Goal: Task Accomplishment & Management: Manage account settings

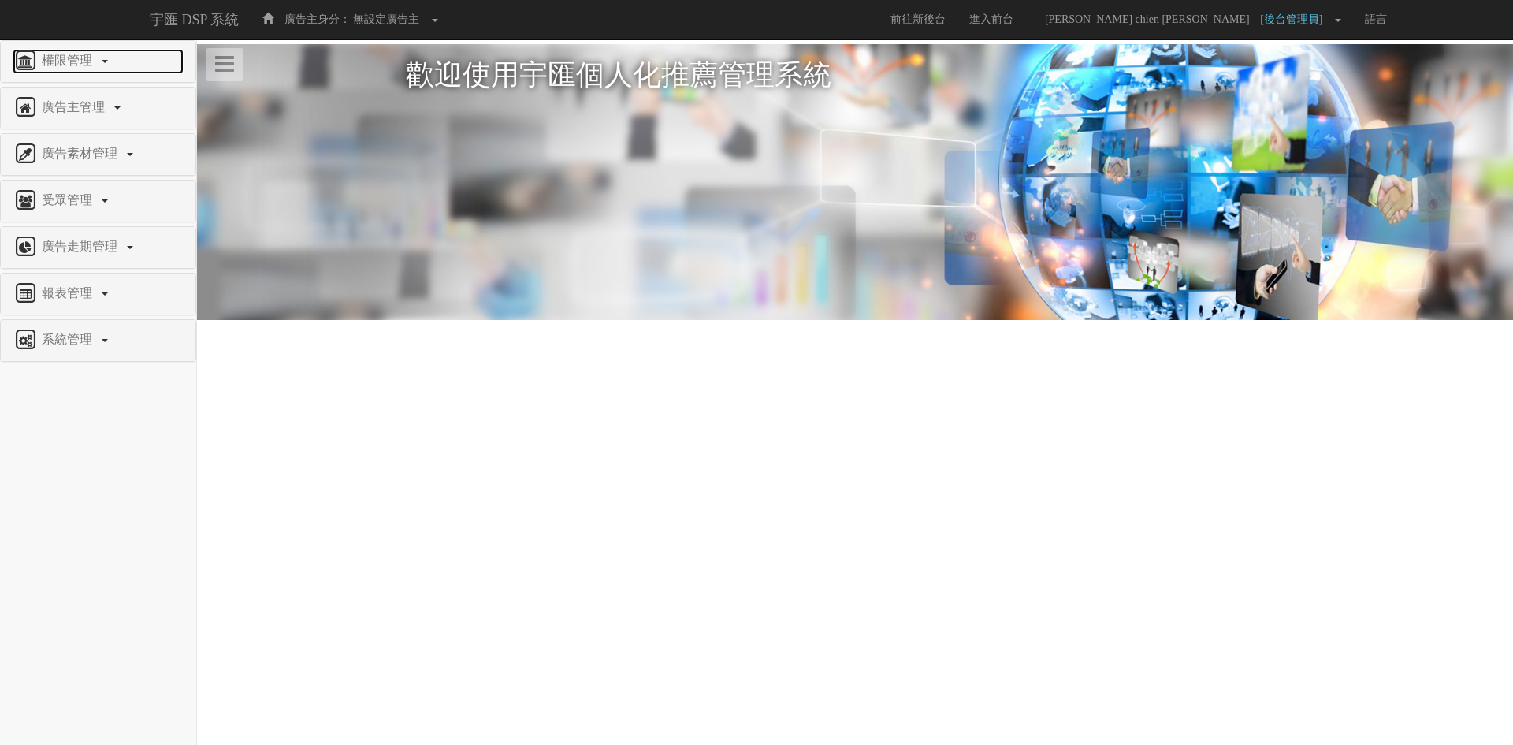
click at [98, 69] on link "權限管理" at bounding box center [98, 61] width 171 height 25
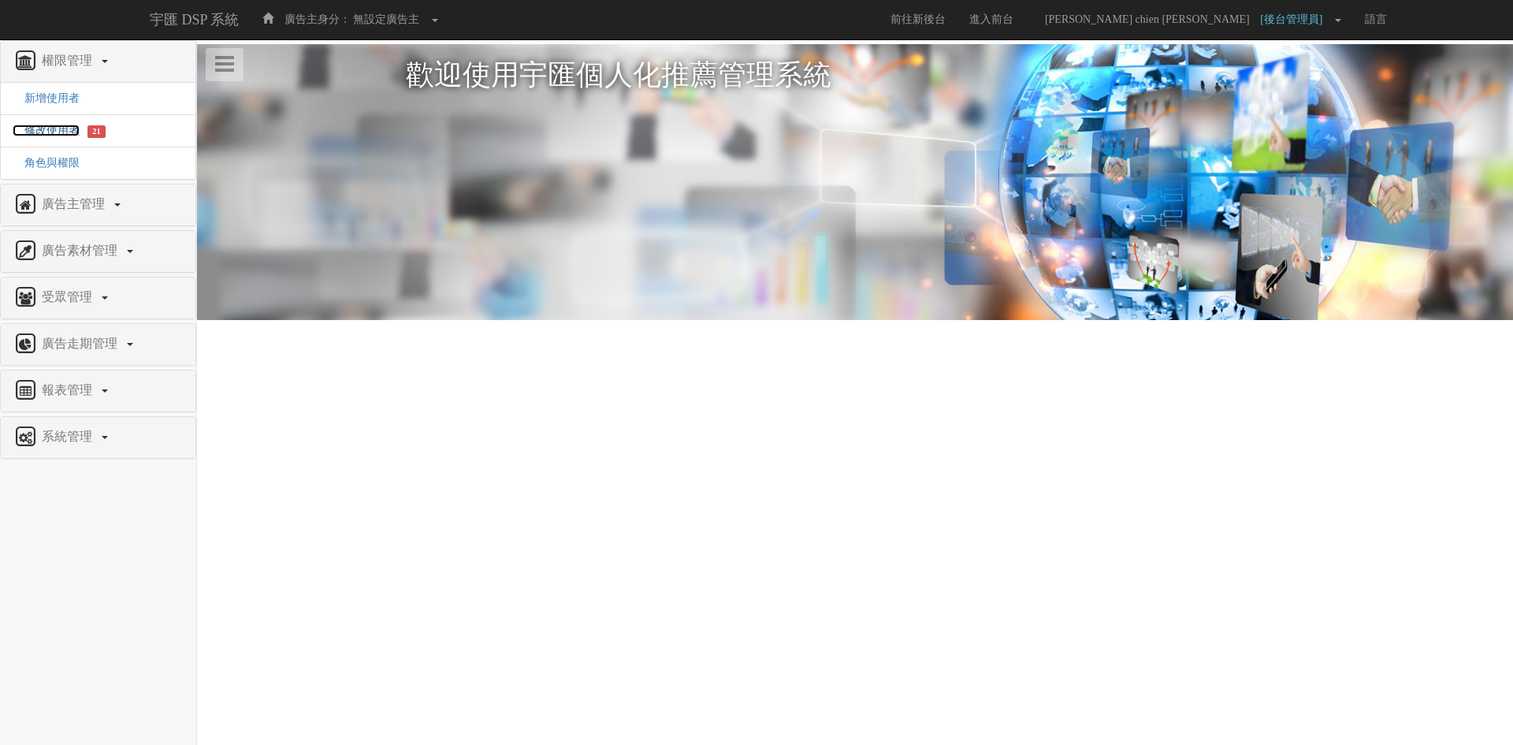
click at [67, 128] on span "修改使用者" at bounding box center [46, 131] width 67 height 12
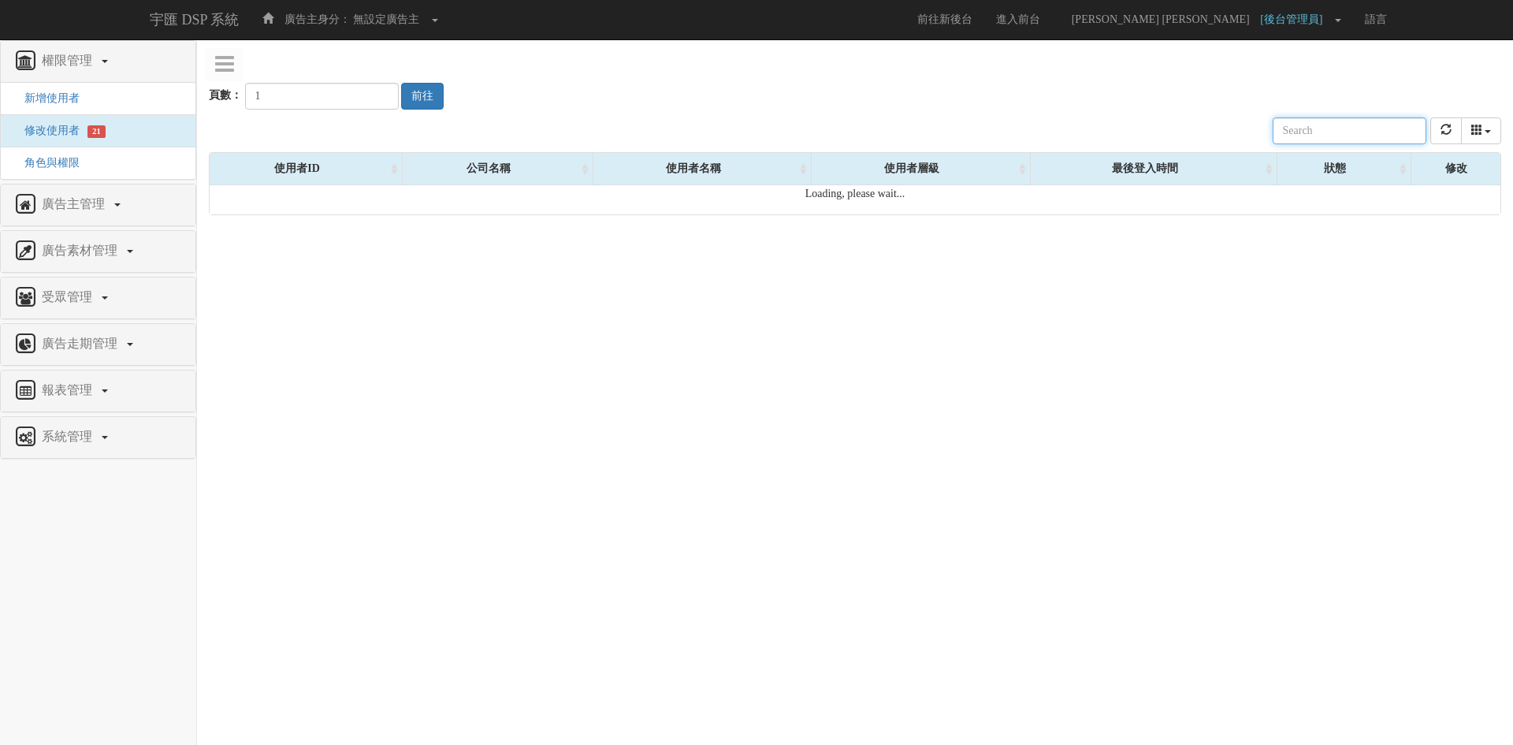
click at [1310, 136] on input "text" at bounding box center [1350, 130] width 154 height 27
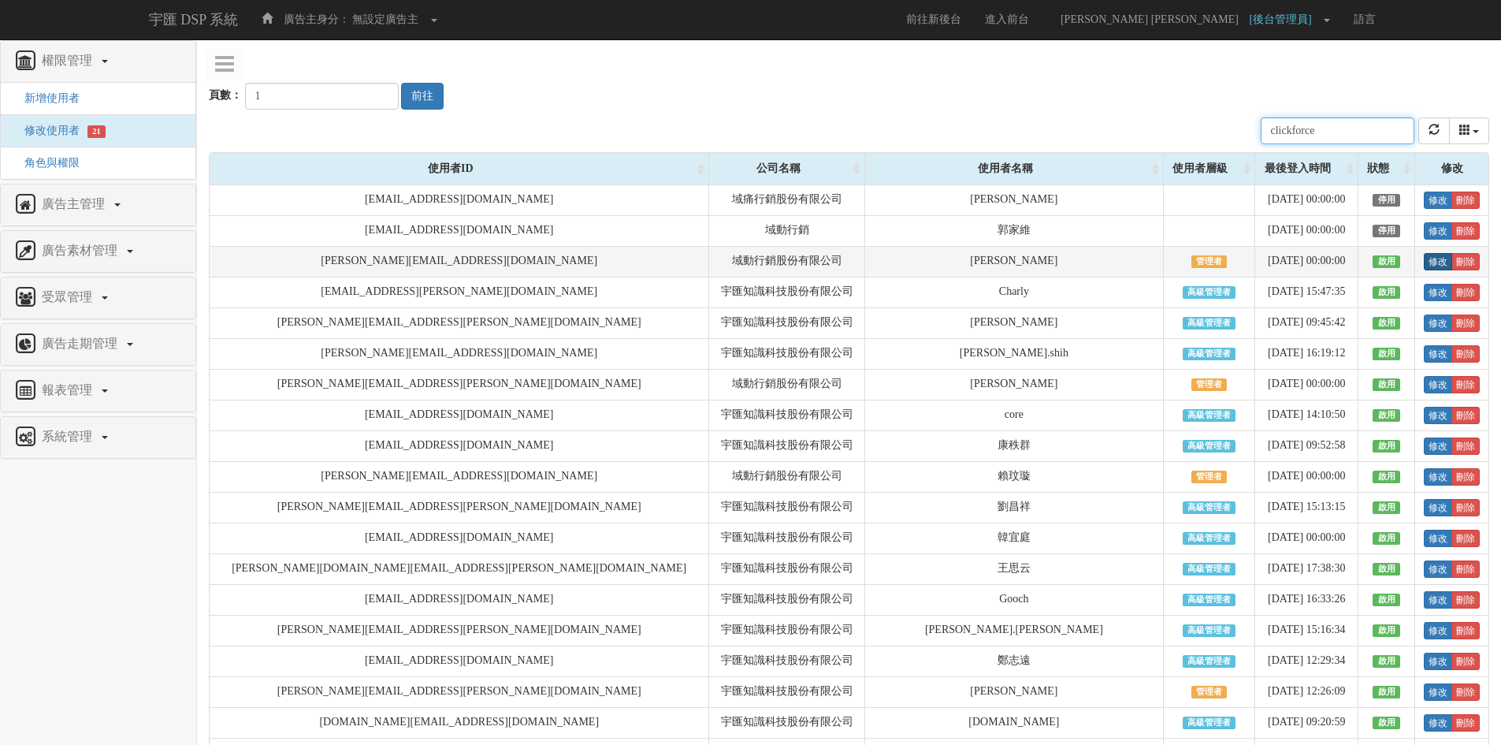
type input "clickforce"
click at [1424, 259] on link "修改" at bounding box center [1438, 261] width 28 height 17
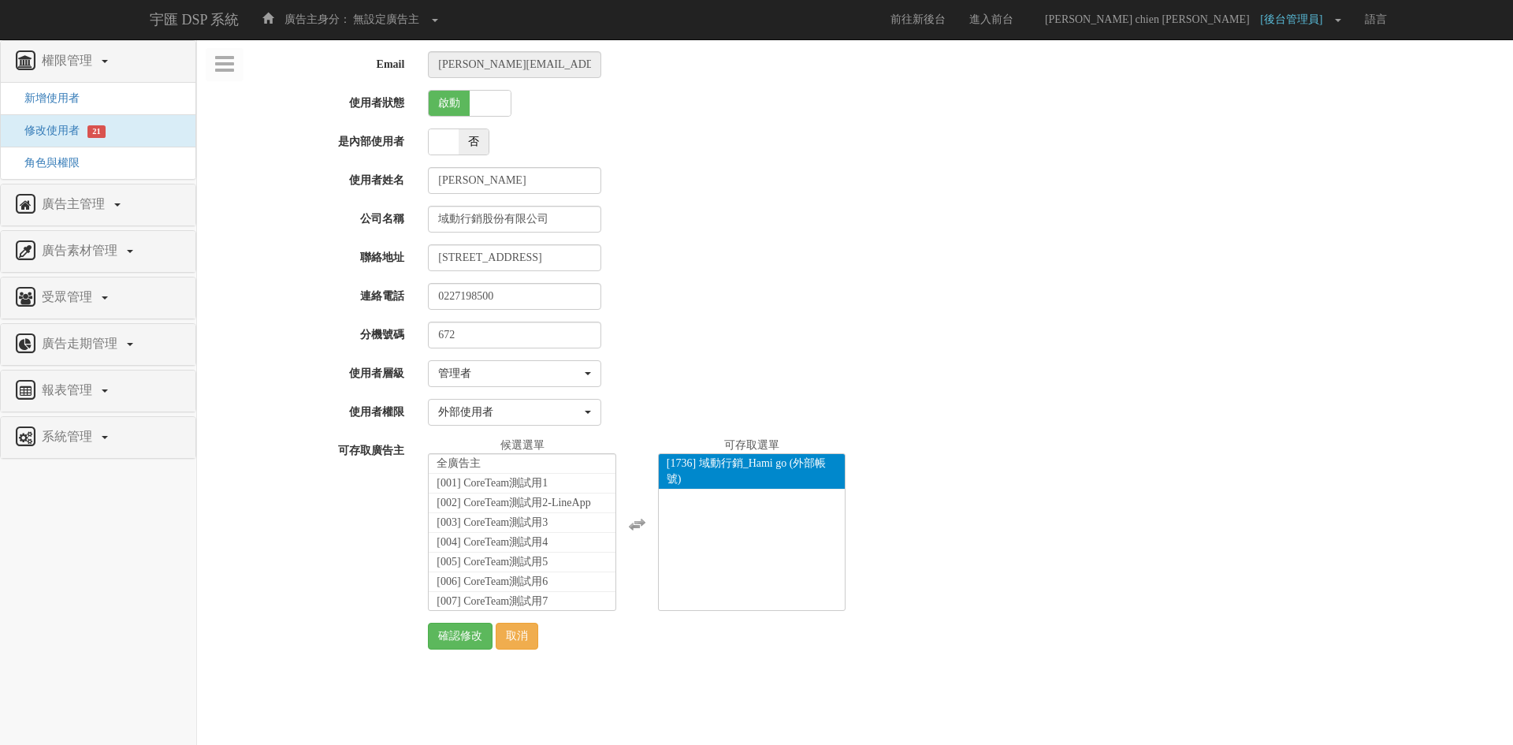
select select "Manager"
select select "69"
click at [53, 157] on span "角色與權限" at bounding box center [46, 163] width 67 height 12
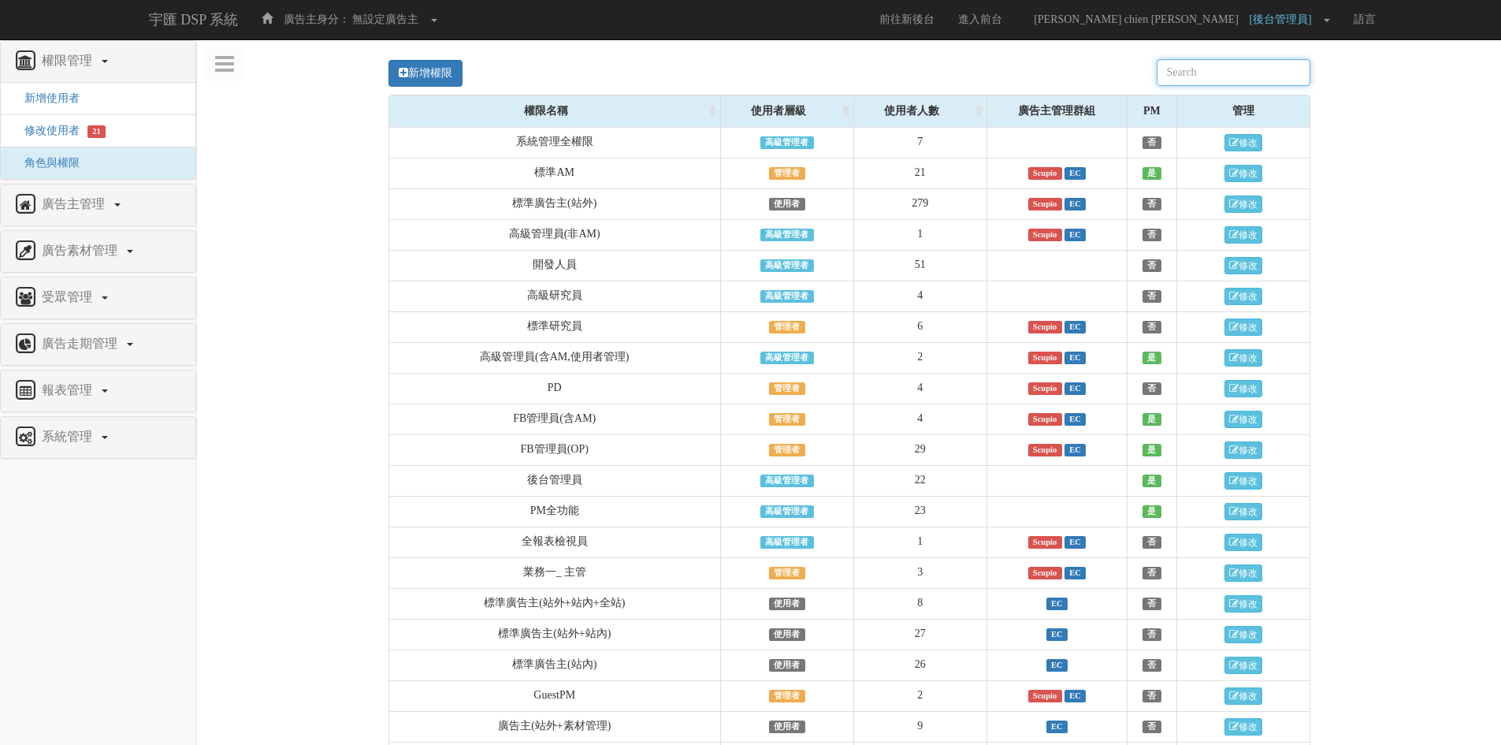
click at [1229, 66] on input "text" at bounding box center [1234, 72] width 154 height 27
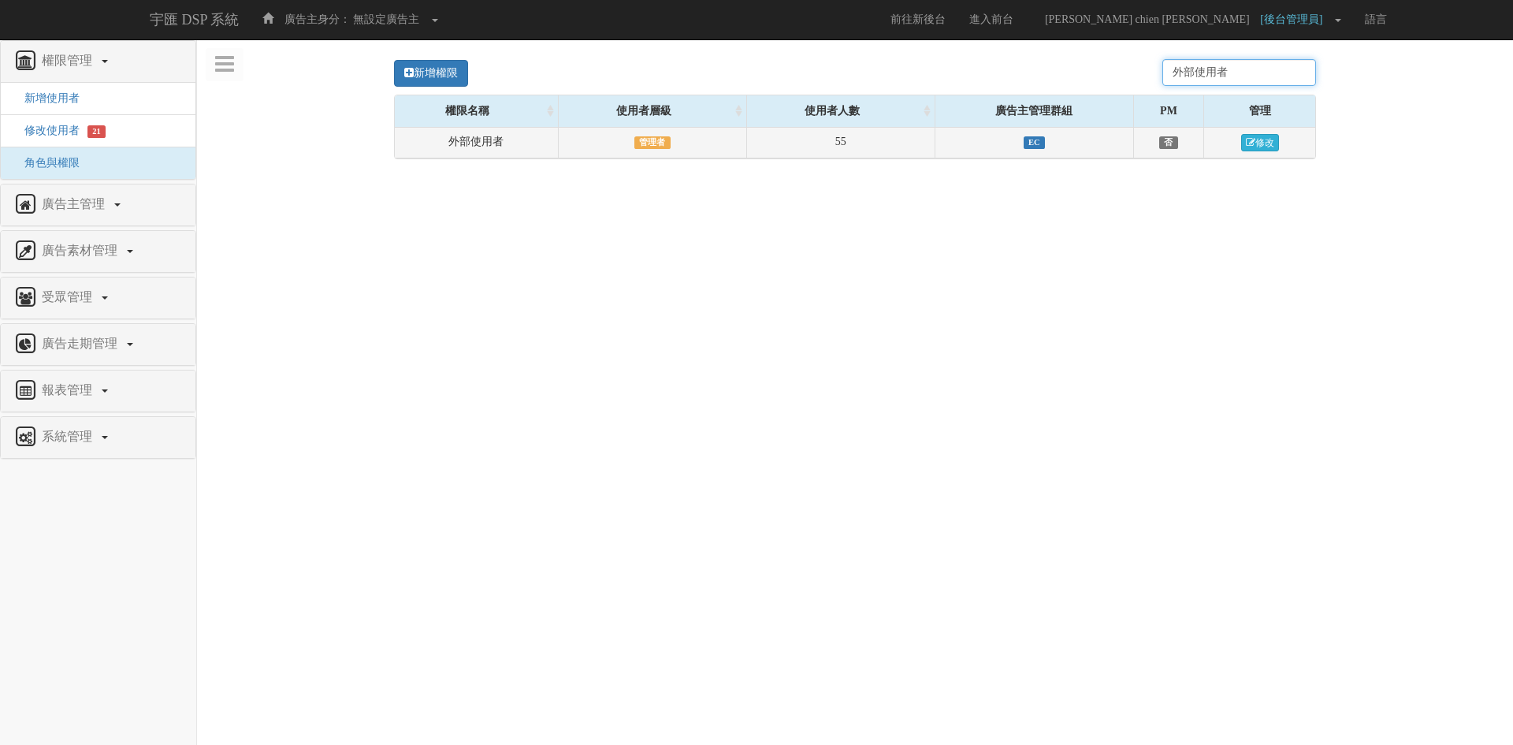
type input "外部使用者"
click at [1255, 143] on link "修改" at bounding box center [1260, 142] width 38 height 17
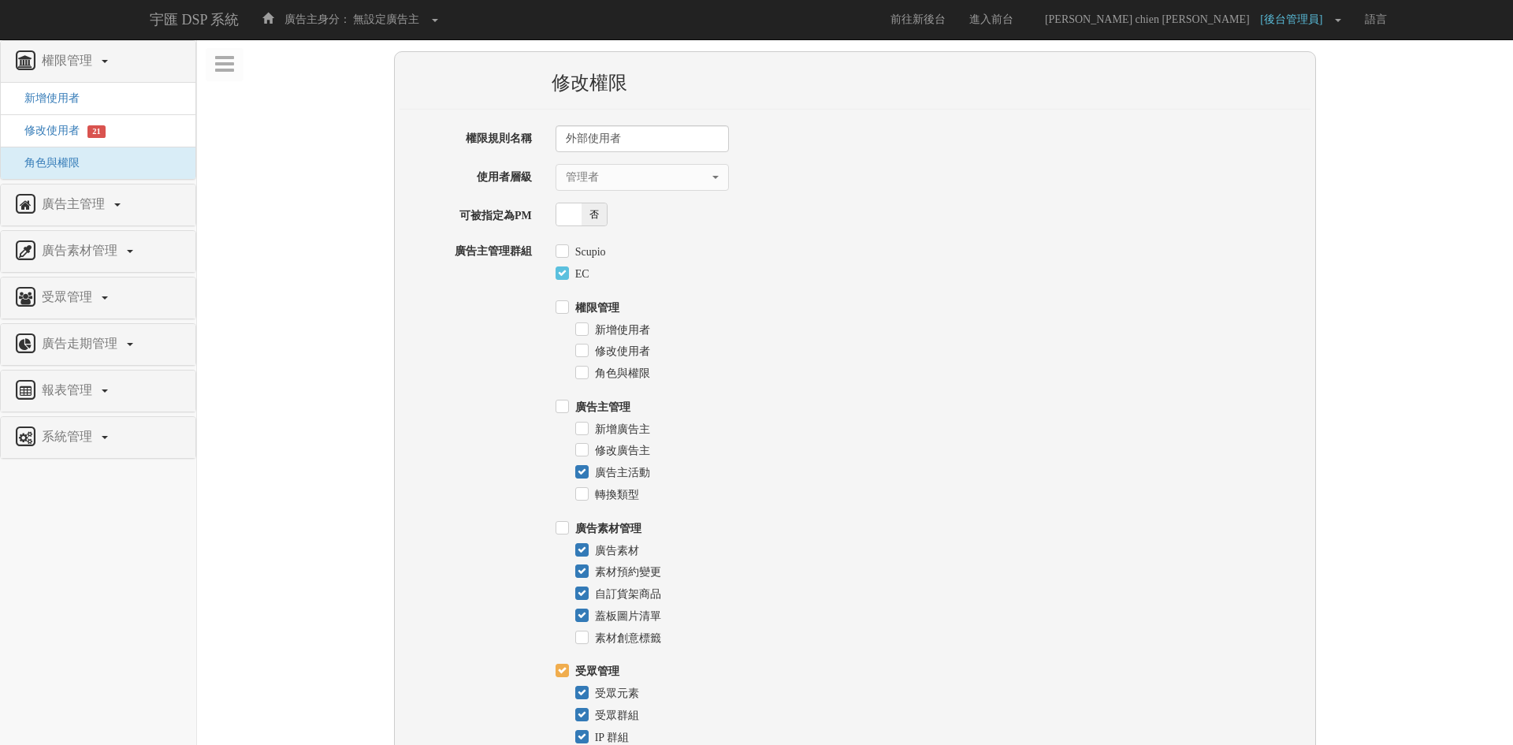
select select "Manager"
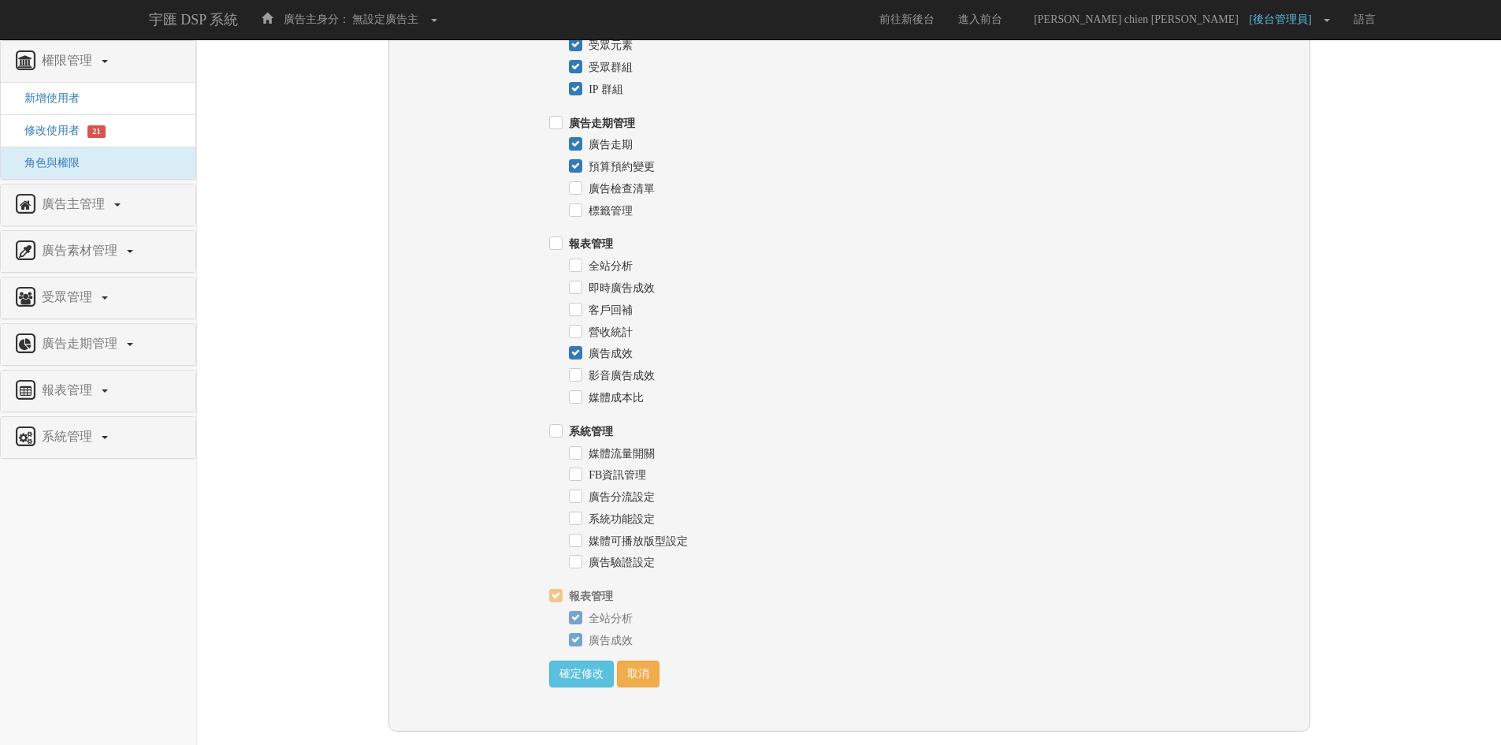
scroll to position [665, 0]
